Goal: Information Seeking & Learning: Find specific fact

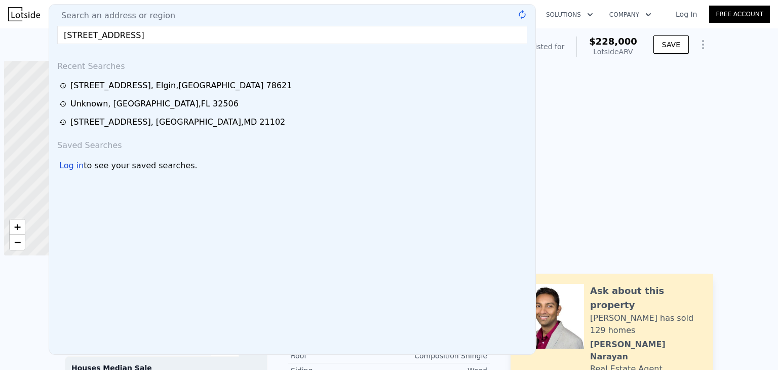
click at [70, 37] on input "[STREET_ADDRESS]" at bounding box center [292, 35] width 470 height 18
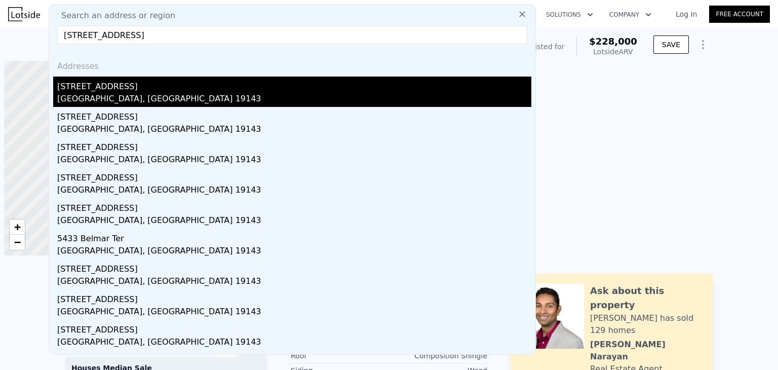
scroll to position [0, 4]
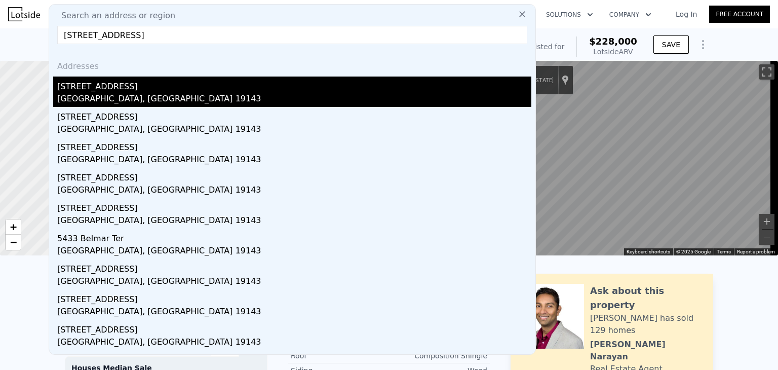
type input "[STREET_ADDRESS]"
click at [184, 85] on div "[STREET_ADDRESS]" at bounding box center [294, 85] width 474 height 16
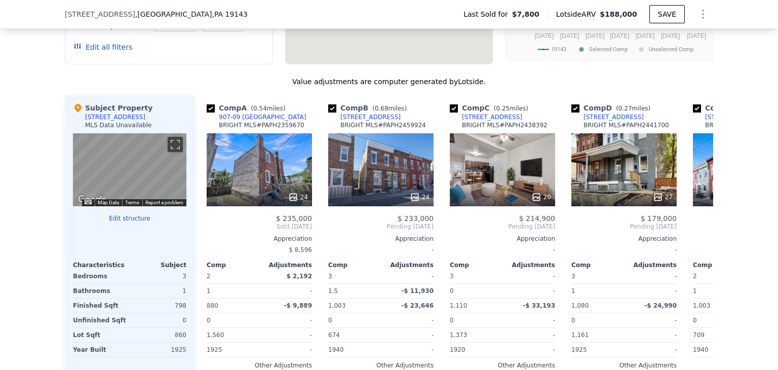
scroll to position [959, 0]
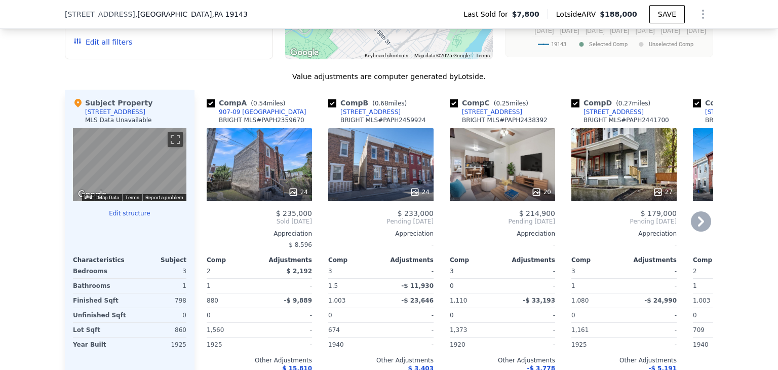
click at [693, 232] on icon at bounding box center [701, 221] width 20 height 20
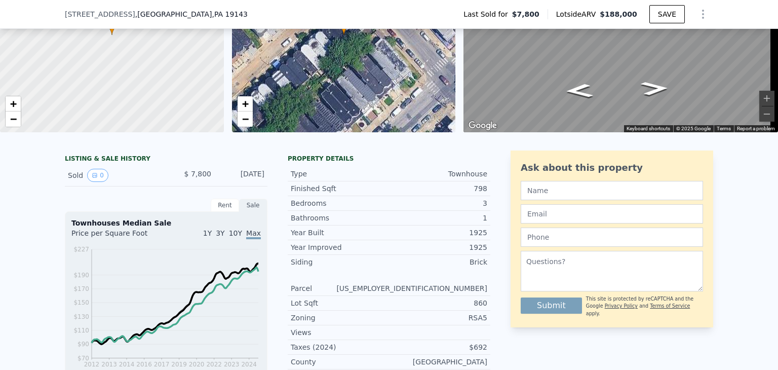
scroll to position [0, 0]
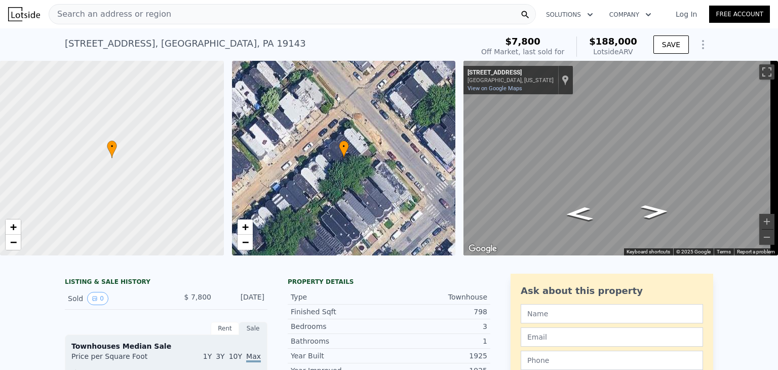
click at [156, 16] on span "Search an address or region" at bounding box center [110, 14] width 122 height 12
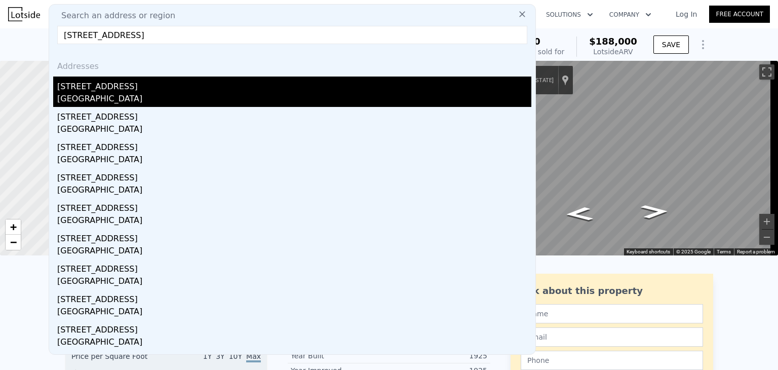
type input "[STREET_ADDRESS]"
click at [167, 92] on div "[STREET_ADDRESS]" at bounding box center [294, 85] width 474 height 16
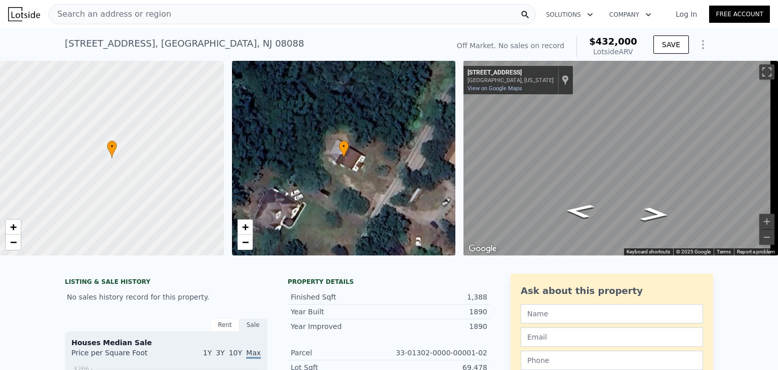
click at [139, 19] on span "Search an address or region" at bounding box center [110, 14] width 122 height 12
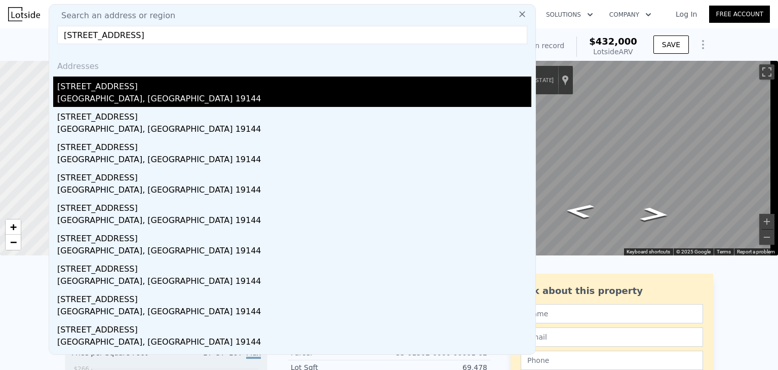
type input "[STREET_ADDRESS]"
click at [119, 98] on div "[GEOGRAPHIC_DATA], [GEOGRAPHIC_DATA] 19144" at bounding box center [294, 100] width 474 height 14
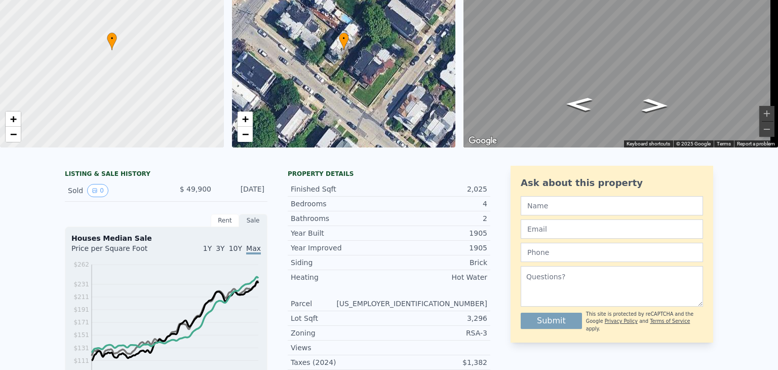
scroll to position [4, 0]
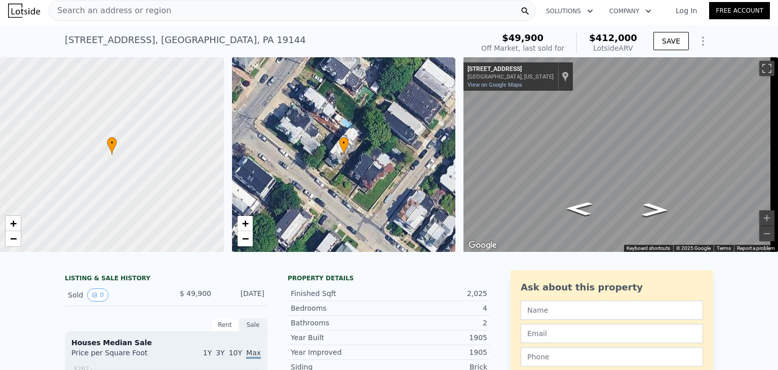
click at [95, 13] on span "Search an address or region" at bounding box center [110, 11] width 122 height 12
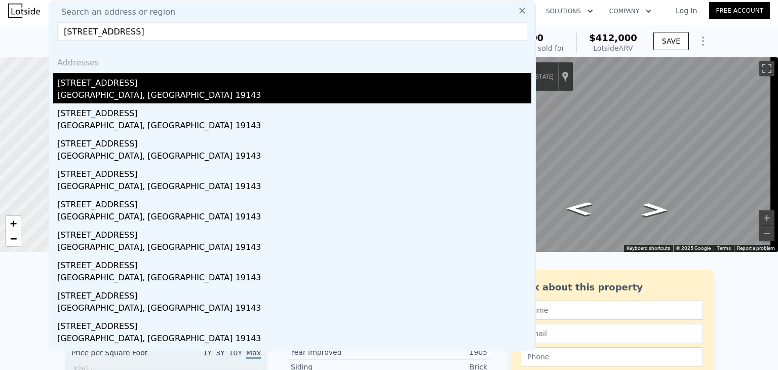
type input "[STREET_ADDRESS]"
click at [133, 94] on div "[GEOGRAPHIC_DATA], [GEOGRAPHIC_DATA] 19143" at bounding box center [294, 96] width 474 height 14
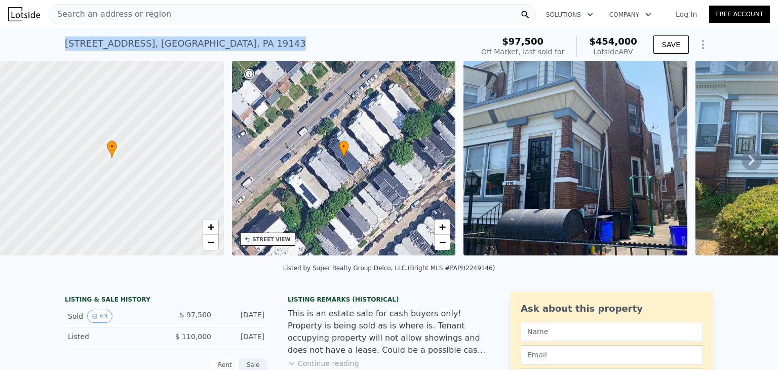
drag, startPoint x: 247, startPoint y: 41, endPoint x: 62, endPoint y: 59, distance: 186.4
click at [65, 59] on div "[STREET_ADDRESS] Sold [DATE] for $97,500 (~ARV $454k )" at bounding box center [267, 46] width 404 height 28
copy div "[STREET_ADDRESS]"
